Goal: Information Seeking & Learning: Find contact information

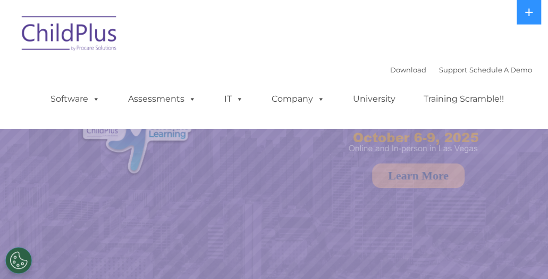
select select "MEDIUM"
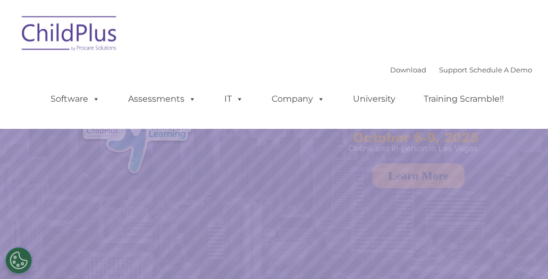
select select "MEDIUM"
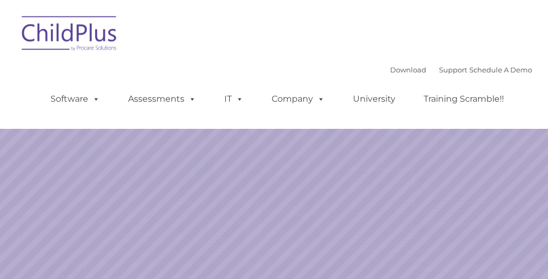
select select "MEDIUM"
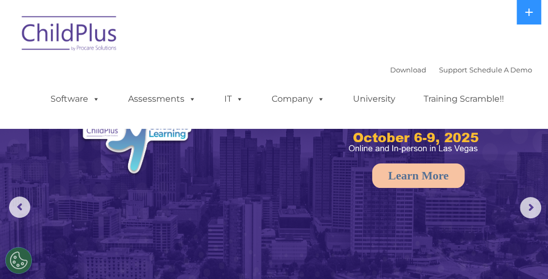
click at [527, 209] on rs-arrow at bounding box center [530, 207] width 21 height 21
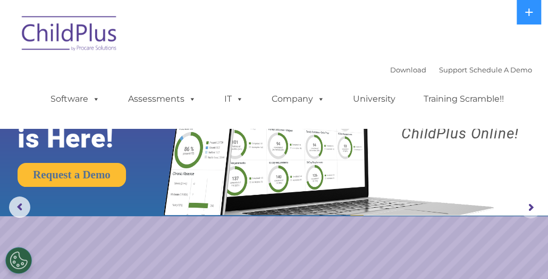
click at [526, 213] on rs-arrow at bounding box center [530, 207] width 21 height 21
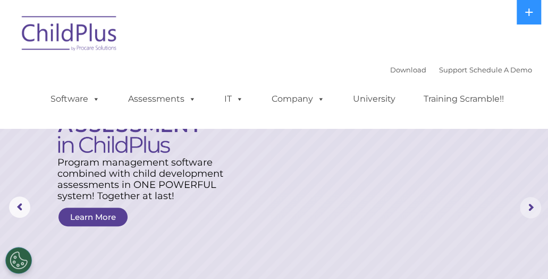
click at [531, 208] on rs-arrow at bounding box center [530, 207] width 21 height 21
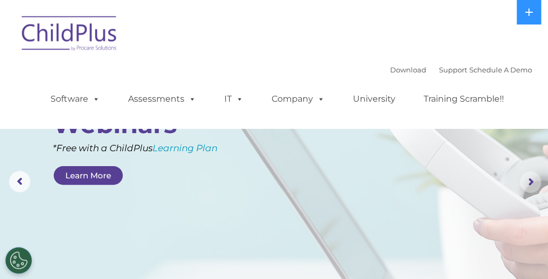
scroll to position [11, 0]
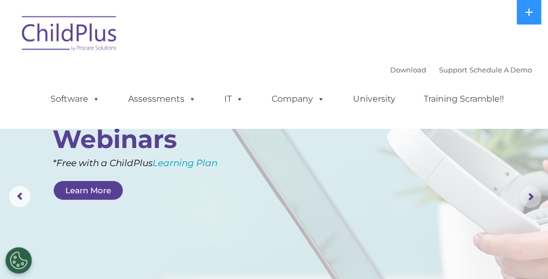
click at [523, 206] on rs-arrow at bounding box center [530, 196] width 21 height 21
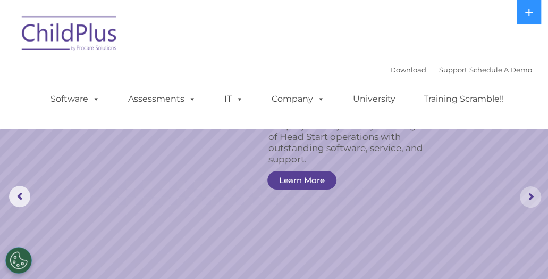
click at [527, 199] on rs-arrow at bounding box center [530, 196] width 21 height 21
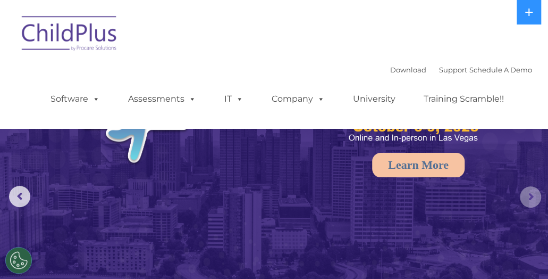
click at [527, 199] on rs-arrow at bounding box center [530, 196] width 21 height 21
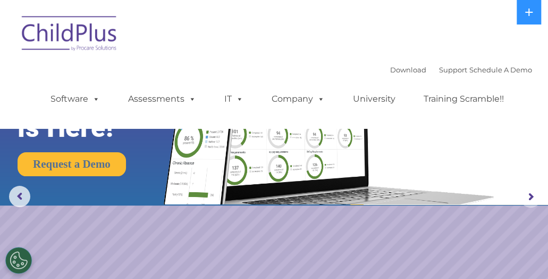
click at [527, 199] on rs-arrow at bounding box center [530, 196] width 21 height 21
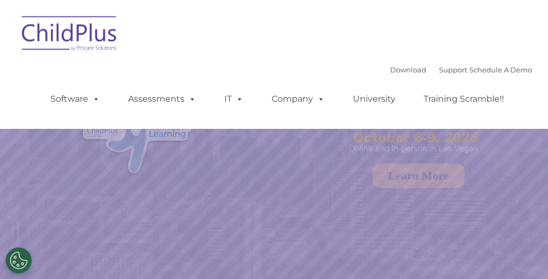
select select "MEDIUM"
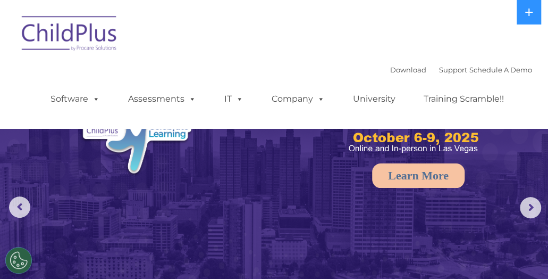
click at [108, 60] on img at bounding box center [69, 35] width 106 height 53
click at [99, 60] on img at bounding box center [69, 35] width 106 height 53
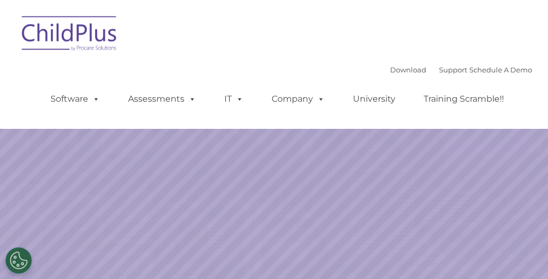
select select "MEDIUM"
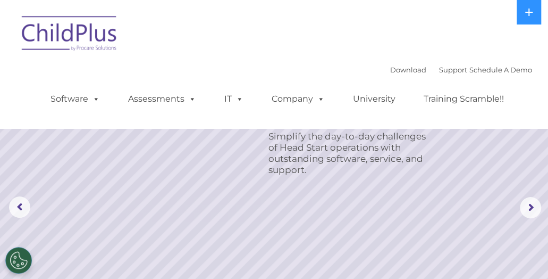
click at [440, 74] on div "Download Support | Schedule A Demo " at bounding box center [461, 70] width 142 height 16
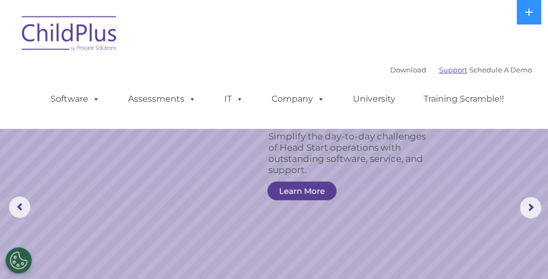
click at [439, 70] on link "Support" at bounding box center [453, 69] width 28 height 9
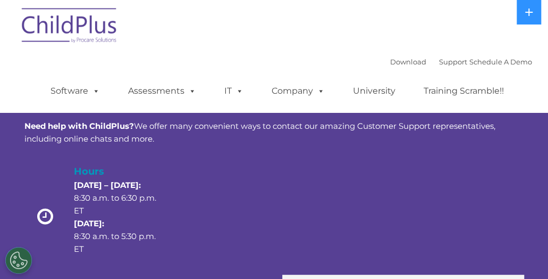
click at [486, 68] on div "Download Support | Schedule A Demo " at bounding box center [461, 62] width 142 height 16
